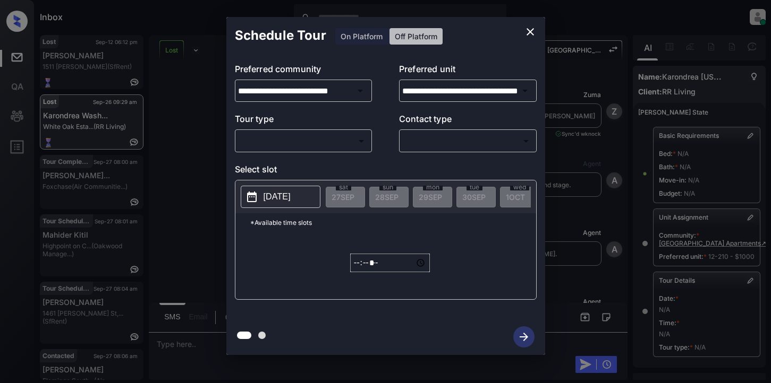
scroll to position [170, 0]
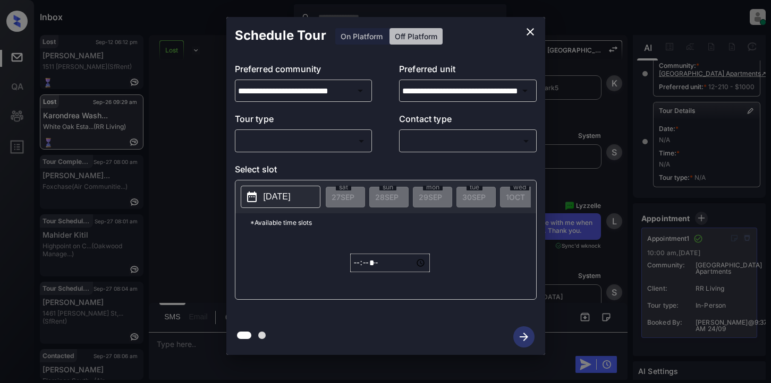
click at [283, 142] on body "Inbox Lyzzelle [PERSON_NAME] Online Set yourself offline Set yourself on break …" at bounding box center [385, 191] width 771 height 383
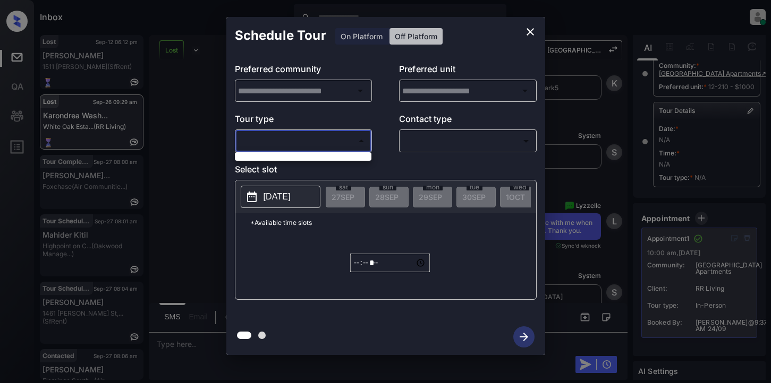
type input "**********"
click at [534, 33] on div at bounding box center [385, 191] width 771 height 383
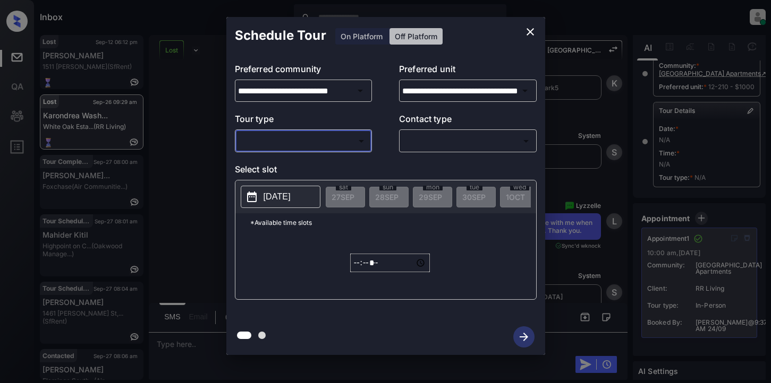
click at [529, 35] on icon "close" at bounding box center [530, 31] width 13 height 13
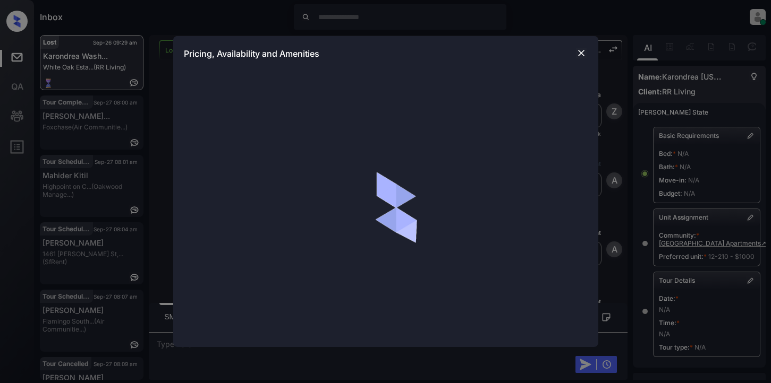
scroll to position [5340, 0]
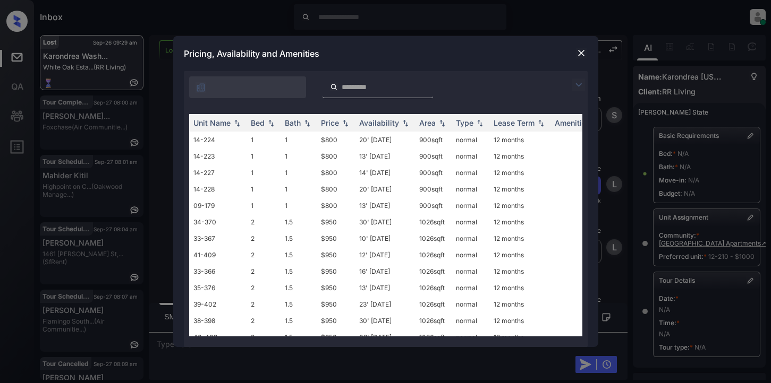
click at [574, 84] on img at bounding box center [578, 85] width 13 height 13
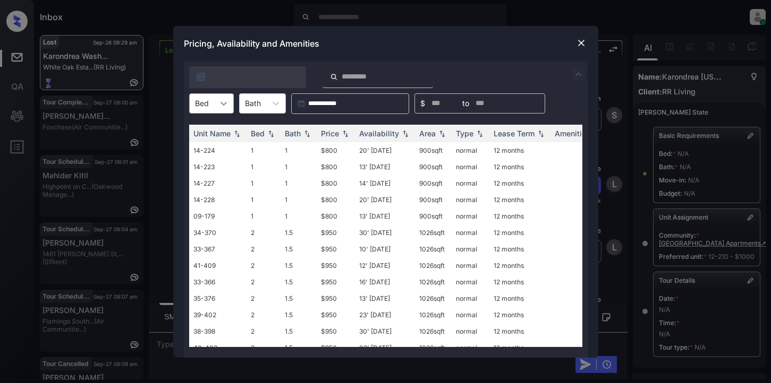
click at [225, 106] on icon at bounding box center [223, 103] width 11 height 11
click at [209, 147] on div "2" at bounding box center [211, 148] width 45 height 19
click at [284, 105] on icon at bounding box center [282, 103] width 11 height 11
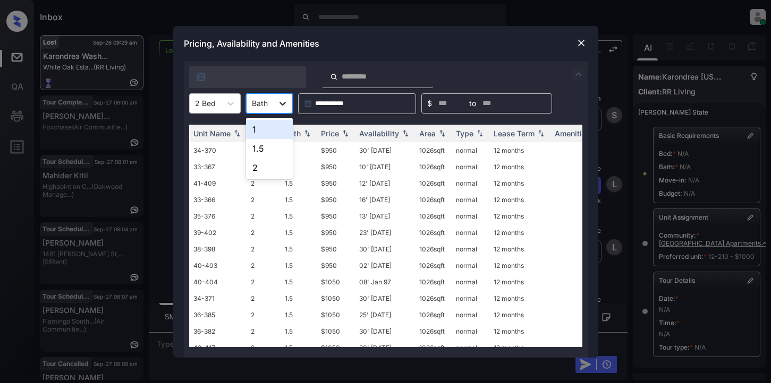
click at [284, 105] on icon at bounding box center [282, 103] width 11 height 11
click at [331, 134] on div "Price" at bounding box center [330, 133] width 18 height 9
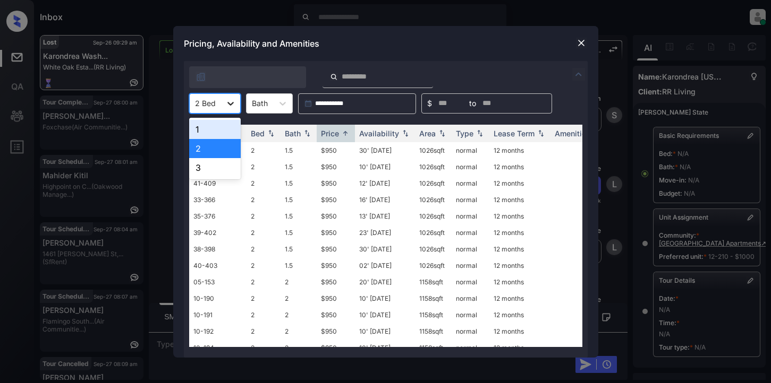
click at [229, 106] on icon at bounding box center [230, 103] width 11 height 11
click at [196, 169] on div "3" at bounding box center [215, 167] width 52 height 19
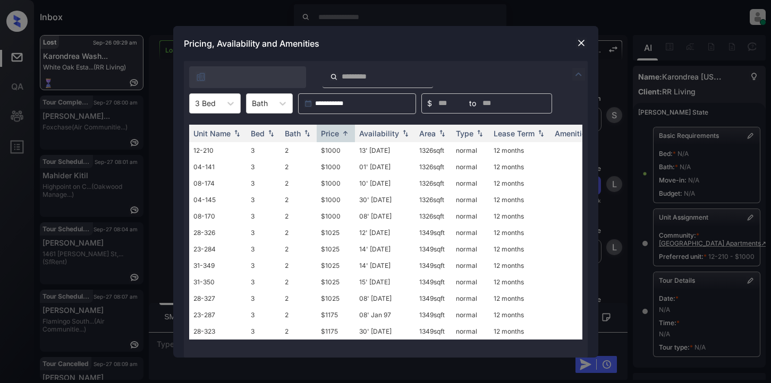
click at [580, 41] on img at bounding box center [581, 43] width 11 height 11
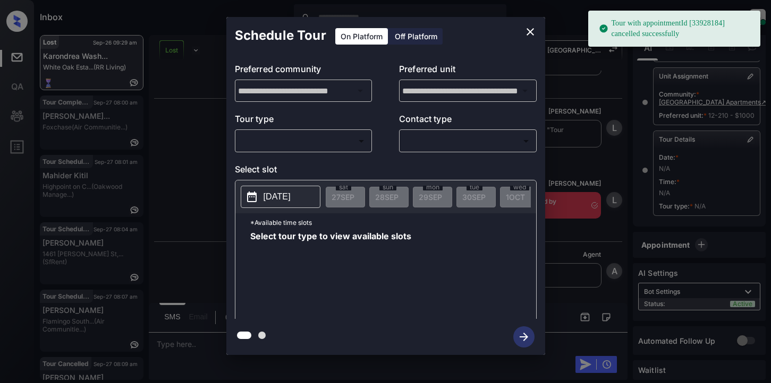
scroll to position [6681, 0]
click at [299, 149] on body "Tour with appointmentId [33928184] cancelled successfully Inbox Lyzzelle M. Cer…" at bounding box center [385, 191] width 771 height 383
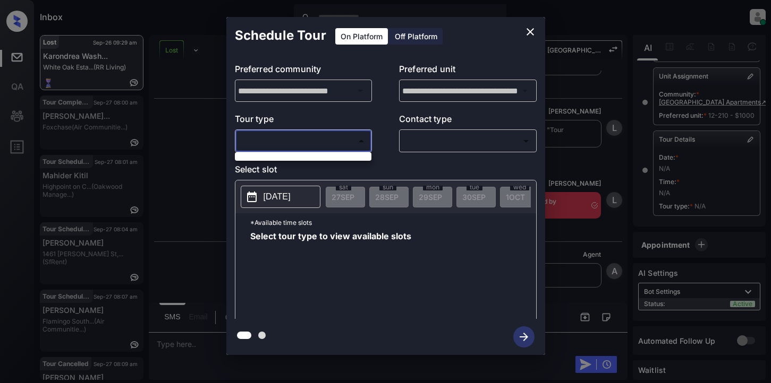
drag, startPoint x: 338, startPoint y: 147, endPoint x: 377, endPoint y: 125, distance: 44.5
click at [339, 146] on div at bounding box center [385, 191] width 771 height 383
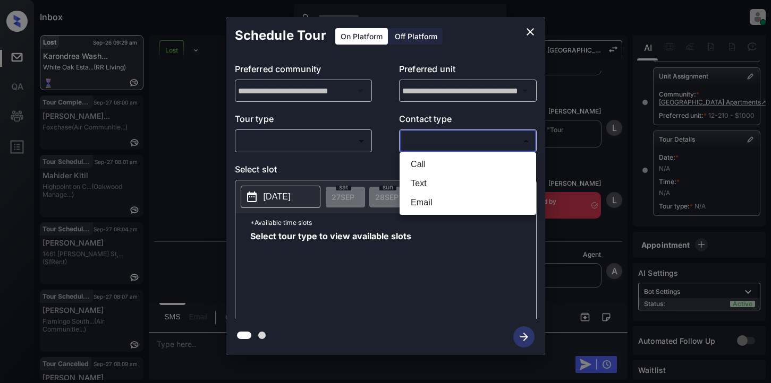
click at [431, 141] on body "Inbox Lyzzelle M. Ceralde Online Set yourself offline Set yourself on break Pro…" at bounding box center [385, 191] width 771 height 383
click at [529, 32] on div at bounding box center [385, 191] width 771 height 383
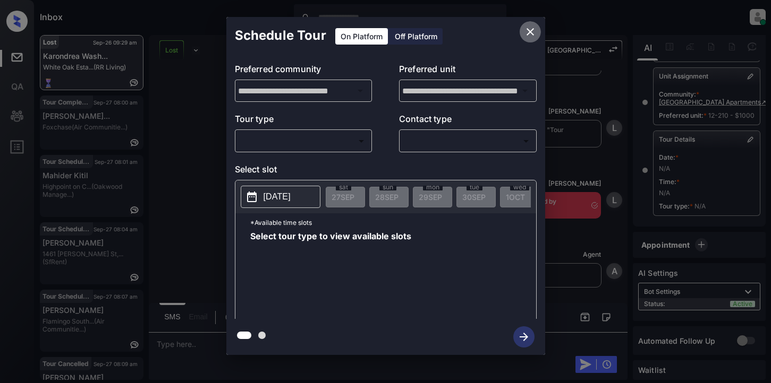
click at [529, 32] on icon "close" at bounding box center [529, 31] width 7 height 7
